Goal: Check status: Check status

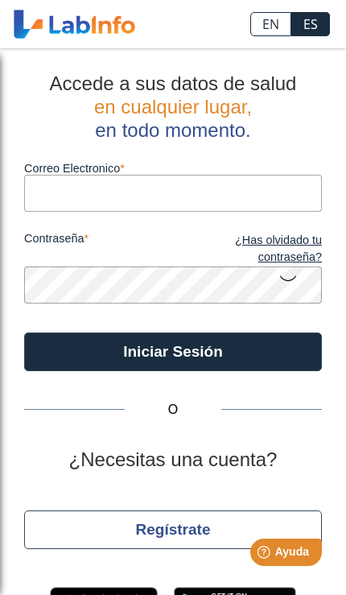
click at [54, 190] on input "Correo Electronico" at bounding box center [173, 193] width 298 height 36
type input "[EMAIL_ADDRESS][DOMAIN_NAME]"
click at [173, 351] on button "Iniciar Sesión" at bounding box center [173, 351] width 298 height 39
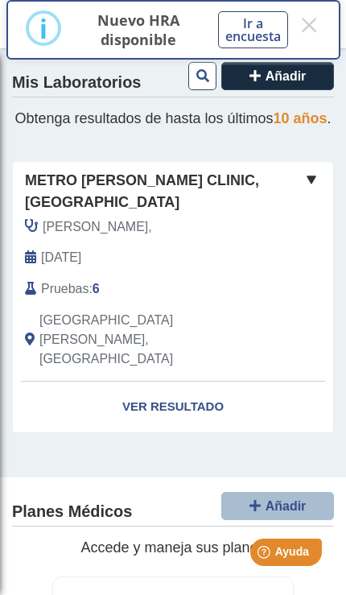
click at [315, 25] on button "×" at bounding box center [309, 24] width 23 height 29
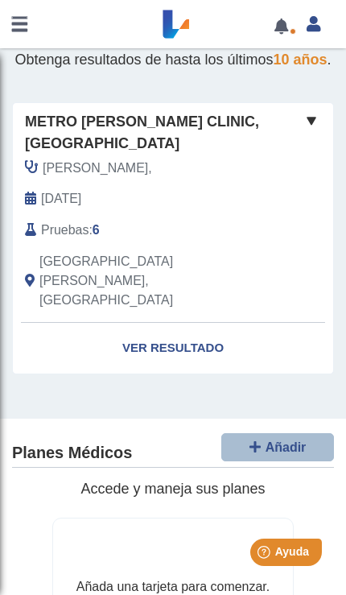
scroll to position [56, 0]
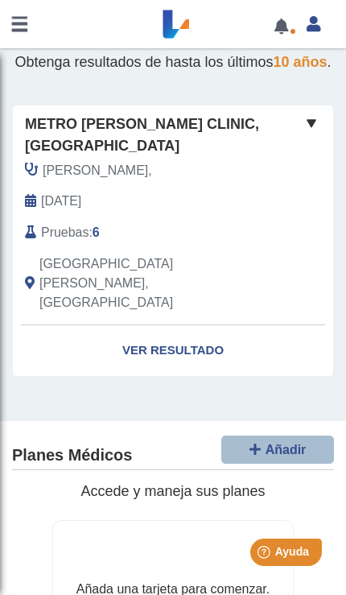
click at [328, 274] on div "Metro [PERSON_NAME] Clinic, [GEOGRAPHIC_DATA][PERSON_NAME], [DATE] Pruebas : 6 …" at bounding box center [173, 215] width 320 height 220
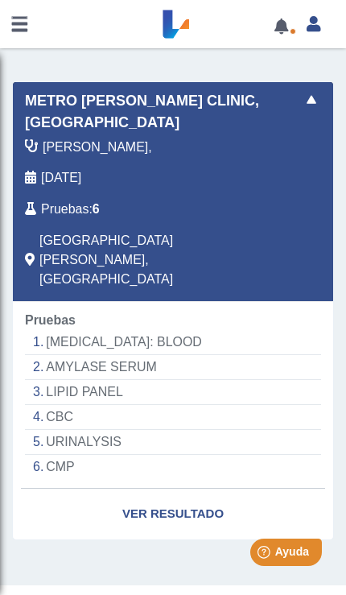
scroll to position [82, 0]
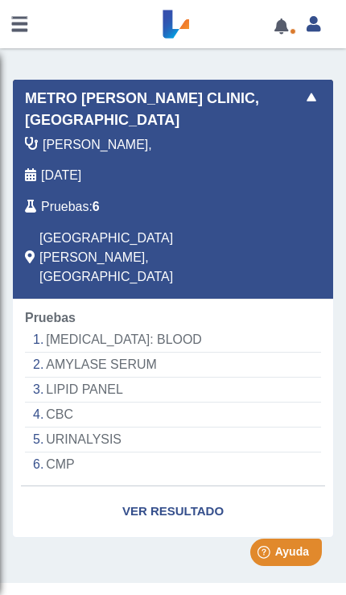
click at [202, 486] on link "Ver Resultado" at bounding box center [173, 511] width 320 height 51
click at [180, 486] on link "Ver Resultado" at bounding box center [173, 511] width 320 height 51
click at [164, 486] on link "Ver Resultado" at bounding box center [173, 511] width 320 height 51
click at [178, 486] on link "Ver Resultado" at bounding box center [173, 511] width 320 height 51
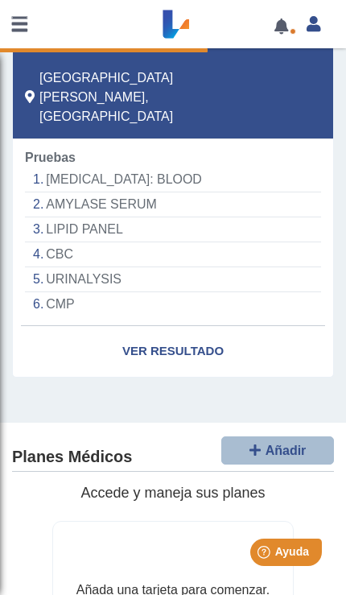
scroll to position [220, 0]
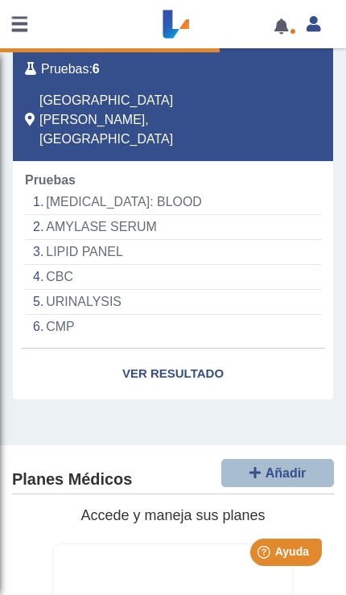
click at [168, 349] on link "Ver Resultado" at bounding box center [173, 374] width 320 height 51
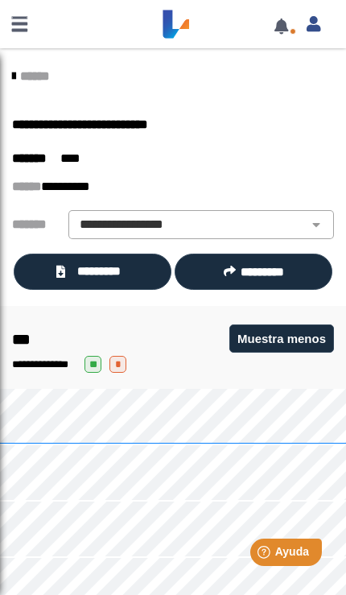
click at [78, 270] on span "*********" at bounding box center [100, 271] width 60 height 18
